Goal: Task Accomplishment & Management: Use online tool/utility

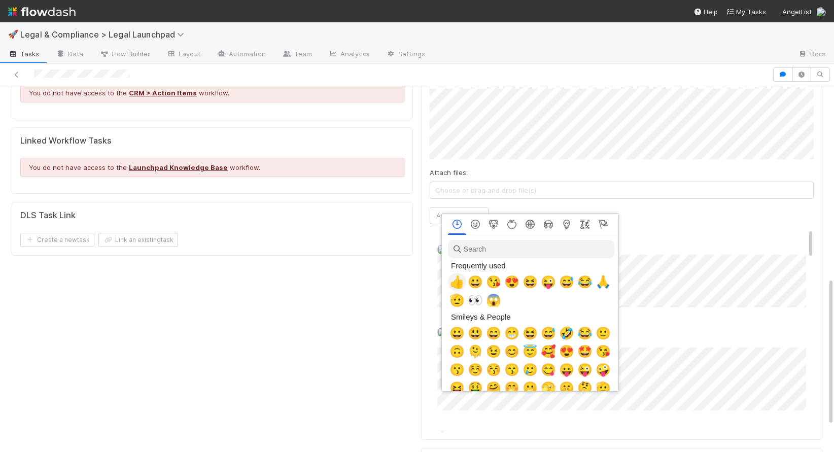
click at [457, 281] on span "👍" at bounding box center [456, 282] width 15 height 14
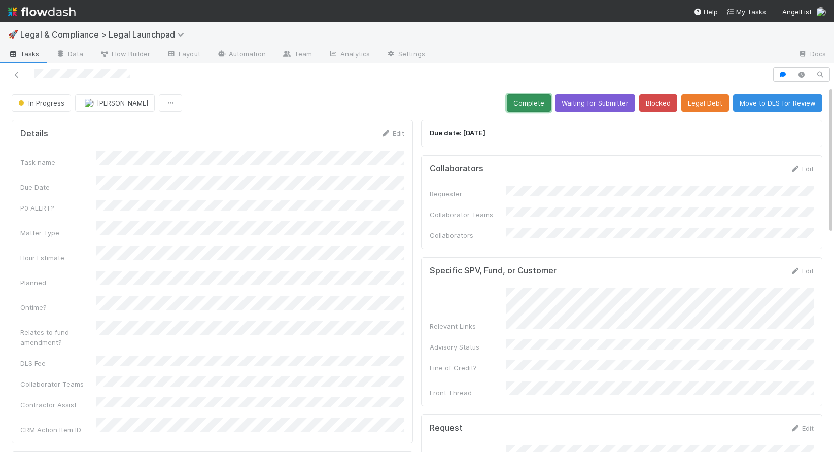
click at [533, 105] on button "Complete" at bounding box center [529, 102] width 44 height 17
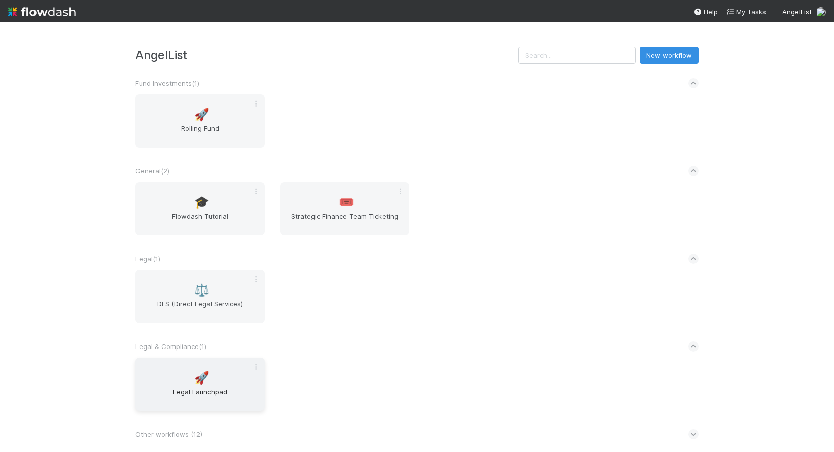
click at [196, 386] on span "Legal Launchpad" at bounding box center [199, 396] width 121 height 20
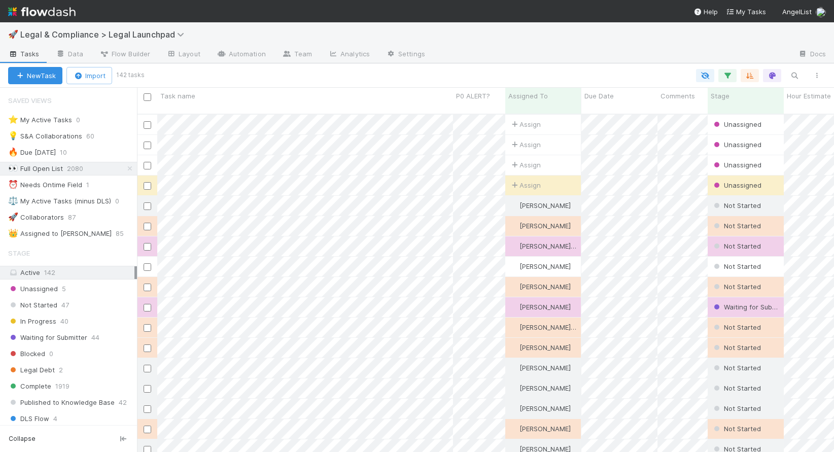
scroll to position [1, 0]
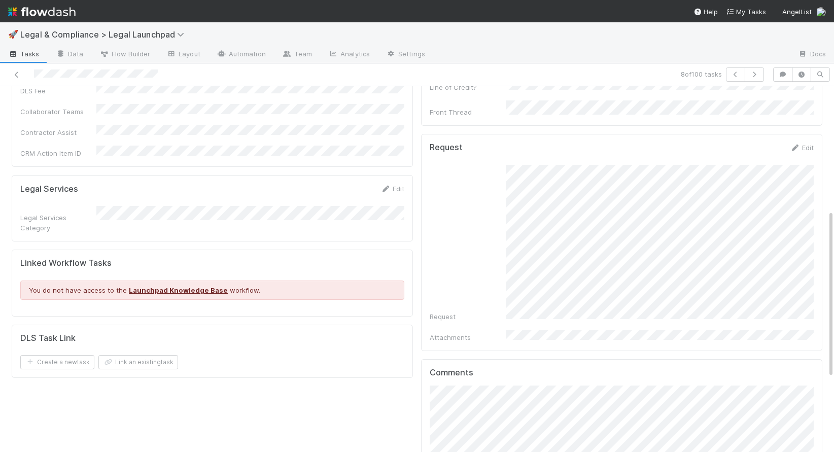
scroll to position [269, 0]
